Goal: Task Accomplishment & Management: Manage account settings

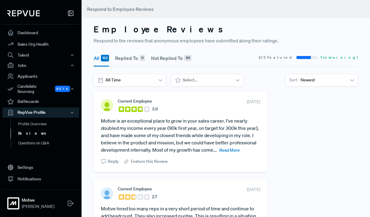
click at [230, 151] on span "Read More" at bounding box center [230, 149] width 21 height 5
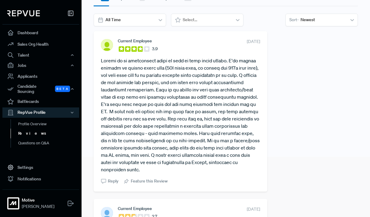
scroll to position [60, 0]
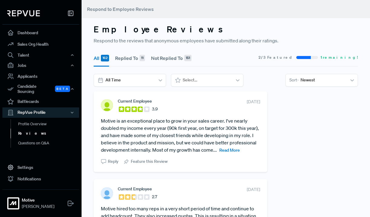
click at [237, 149] on span "Read More" at bounding box center [230, 149] width 21 height 5
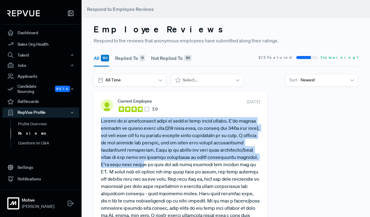
drag, startPoint x: 102, startPoint y: 121, endPoint x: 187, endPoint y: 164, distance: 96.0
click at [187, 164] on article at bounding box center [180, 175] width 159 height 116
click at [99, 120] on div "Current Employee 3.9 [DATE] Reply Feature this Review" at bounding box center [181, 171] width 174 height 160
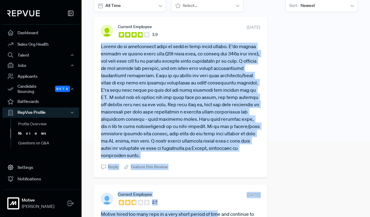
scroll to position [84, 0]
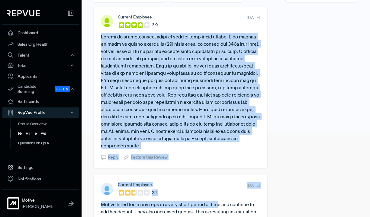
drag, startPoint x: 101, startPoint y: 120, endPoint x: 229, endPoint y: 145, distance: 129.8
click at [229, 145] on article at bounding box center [180, 91] width 159 height 116
copy article "Motive is an exceptional place to grow in your sales career. I've nearly double…"
